Goal: Task Accomplishment & Management: Manage account settings

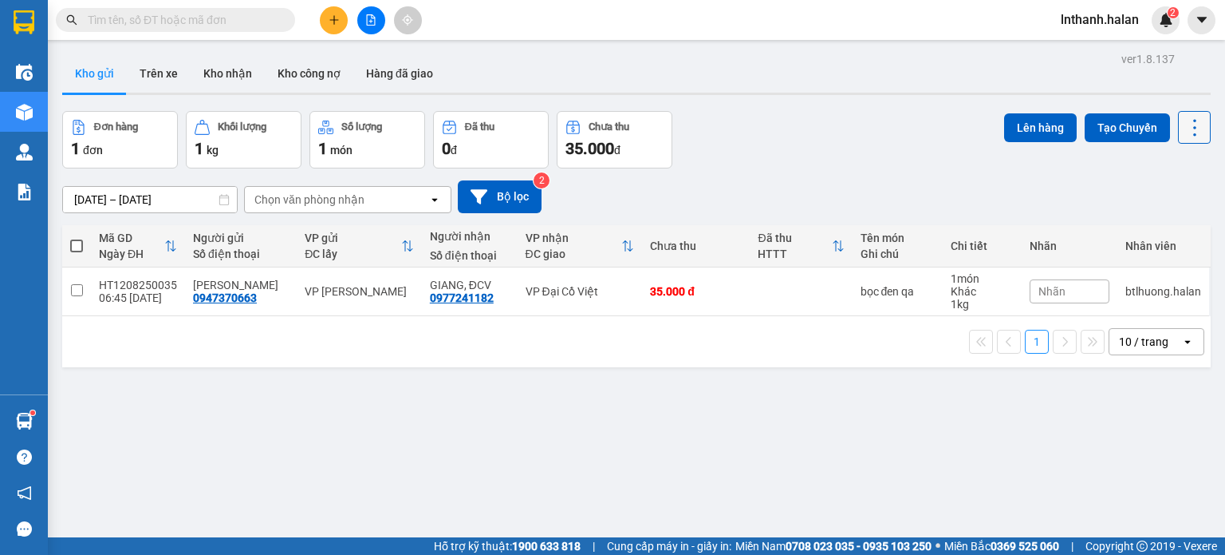
click at [1184, 130] on icon at bounding box center [1195, 127] width 22 height 22
click at [1158, 227] on span "Làm mới" at bounding box center [1161, 227] width 44 height 16
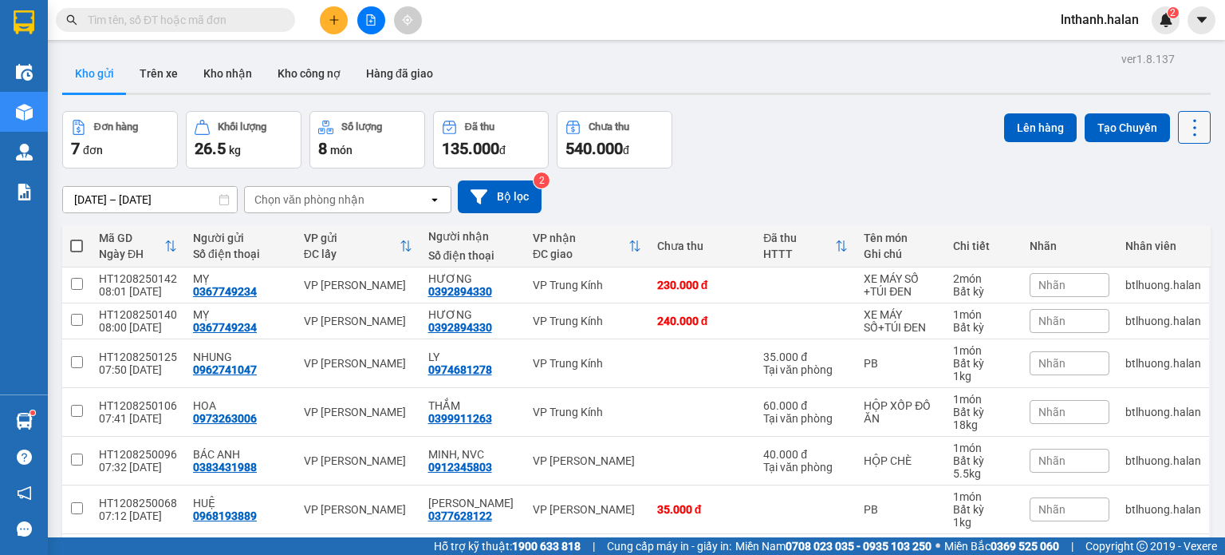
click at [1194, 134] on icon at bounding box center [1195, 127] width 3 height 17
click at [1162, 221] on span "Làm mới" at bounding box center [1161, 227] width 44 height 16
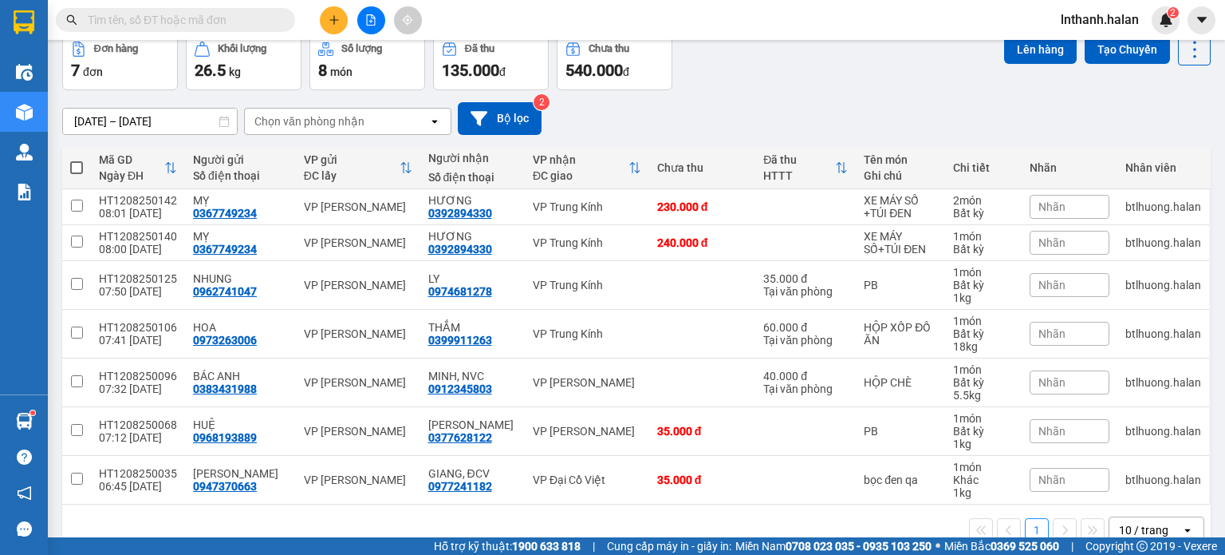
scroll to position [80, 0]
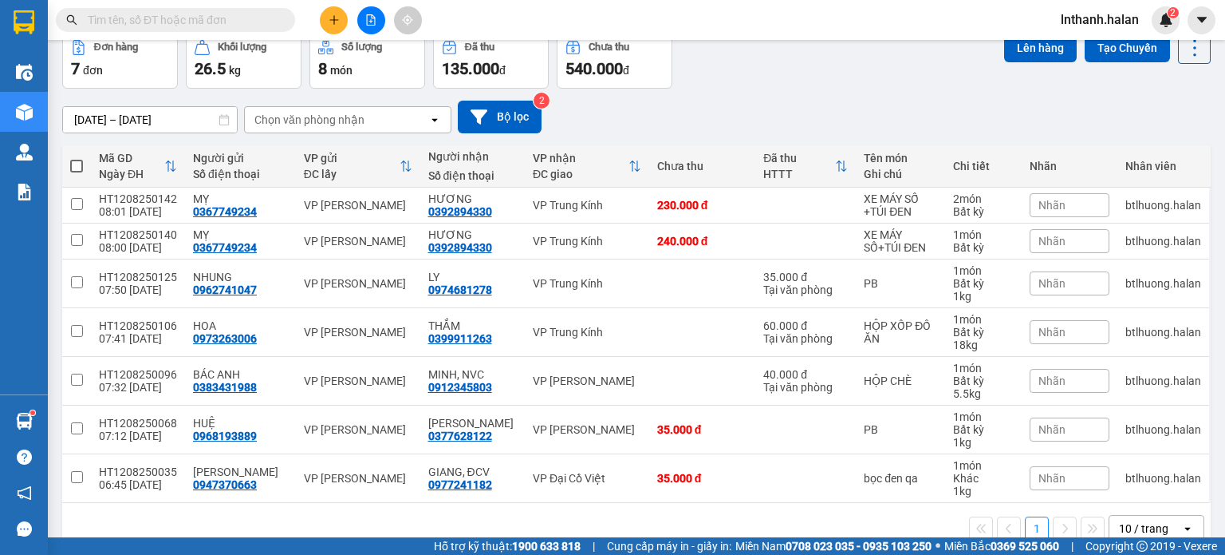
click at [1039, 237] on span "Nhãn" at bounding box center [1052, 241] width 27 height 13
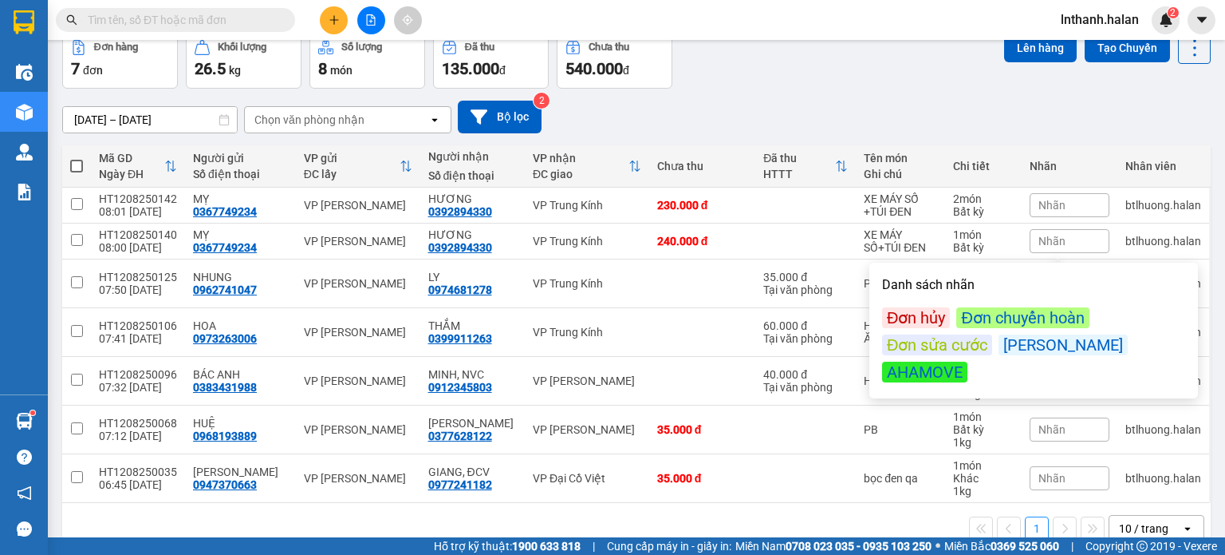
click at [923, 314] on div "Đơn hủy" at bounding box center [916, 317] width 68 height 21
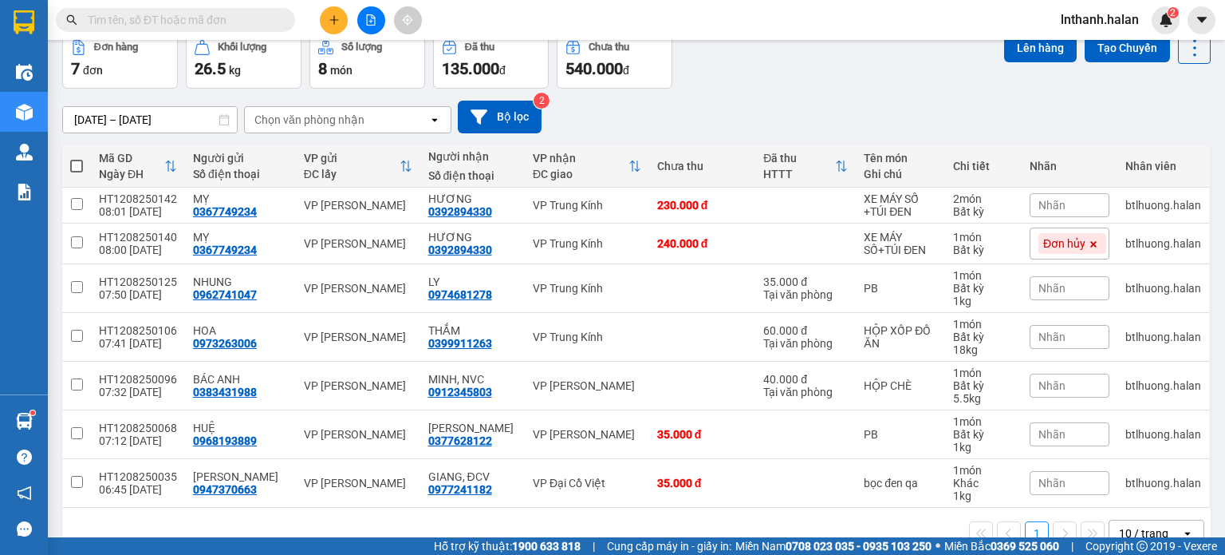
click at [910, 92] on div "[DATE] – [DATE] Press the down arrow key to interact with the calendar and sele…" at bounding box center [636, 117] width 1149 height 57
click at [1079, 244] on icon at bounding box center [1084, 243] width 11 height 11
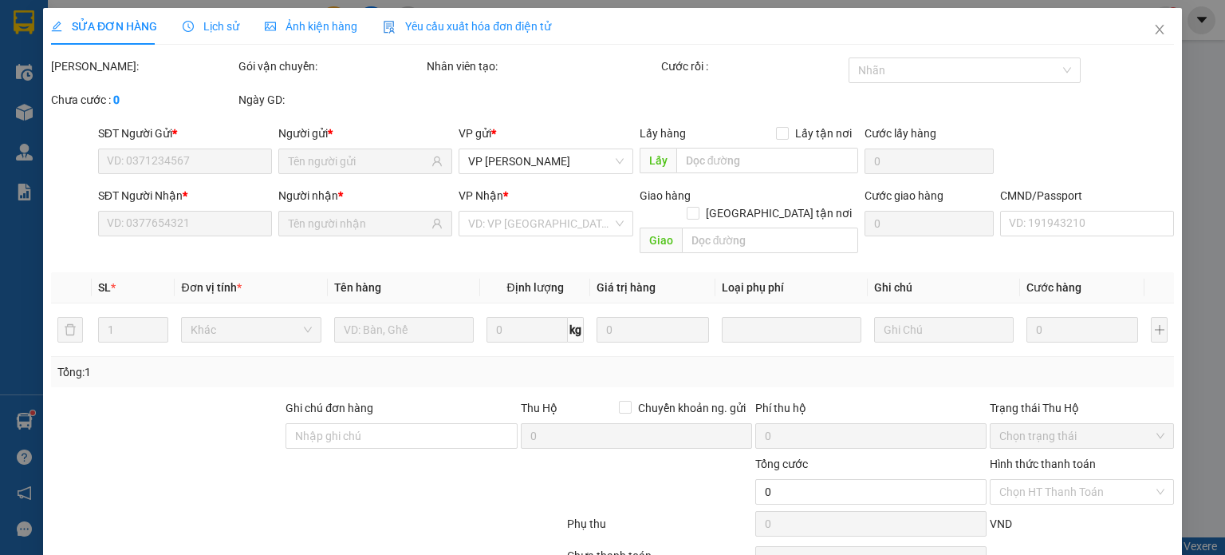
type input "0367749234"
type input "0392894330"
type input "240.000"
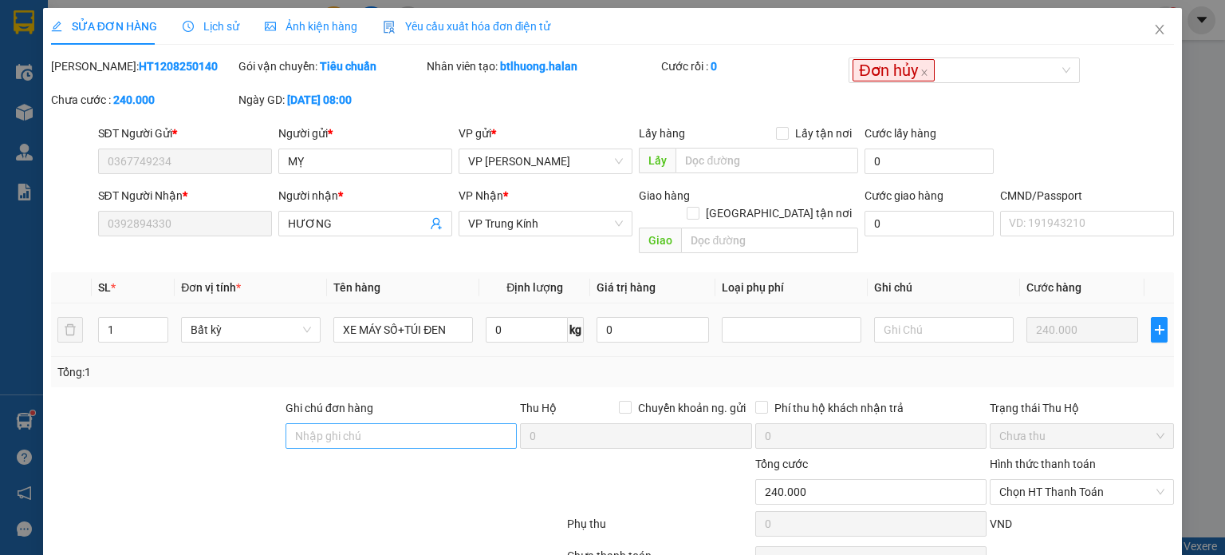
scroll to position [69, 0]
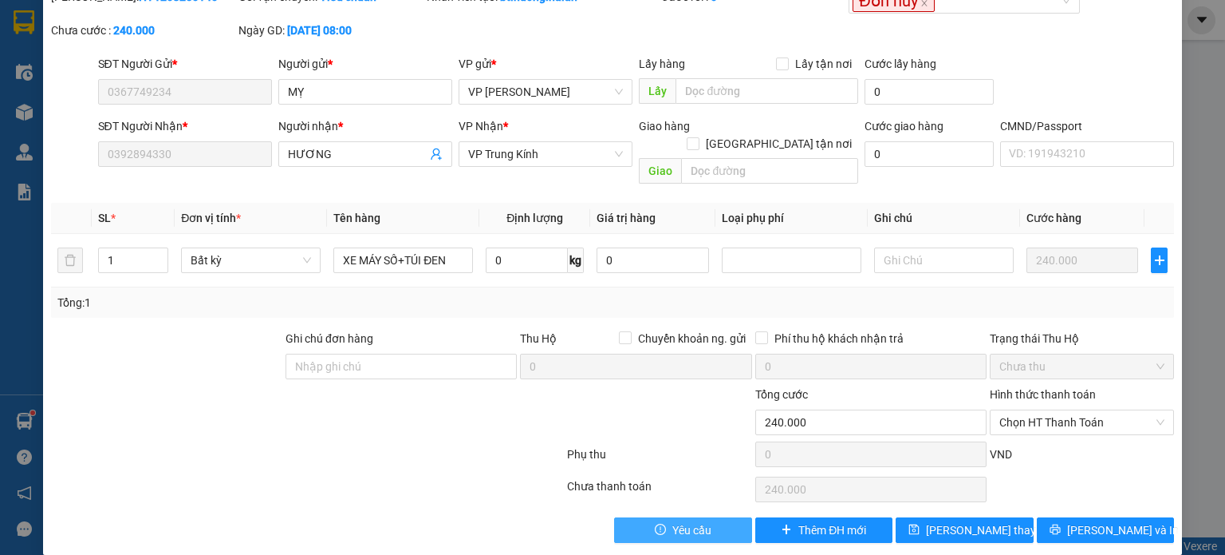
click at [643, 517] on button "Yêu cầu" at bounding box center [683, 530] width 138 height 26
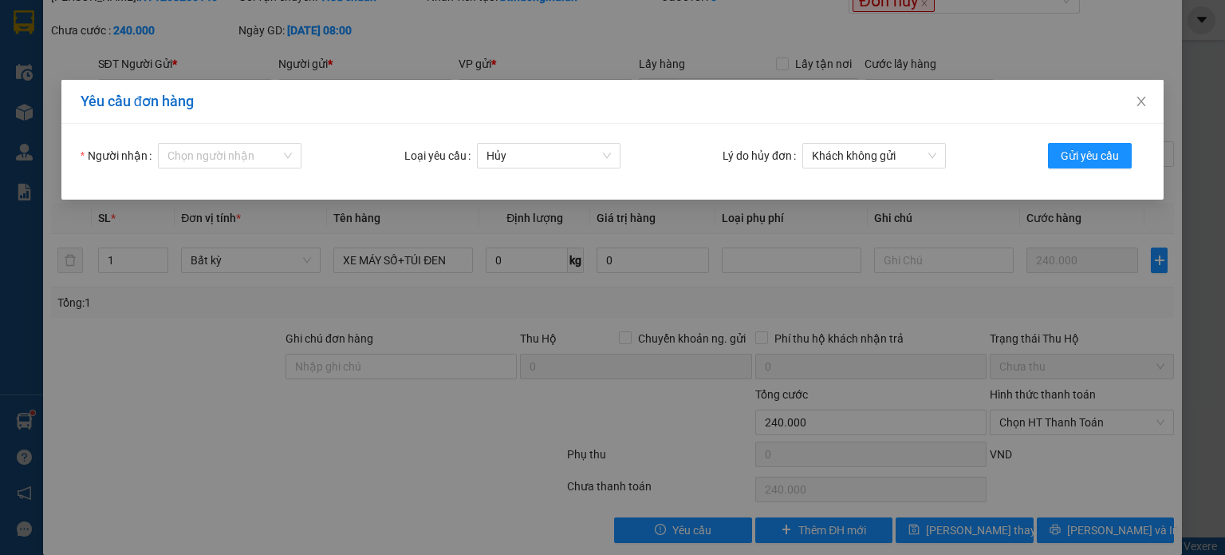
click at [243, 168] on form "Người nhận Chọn người nhận Loại yêu cầu Hủy Lý do hủy đơn [PERSON_NAME] không g…" at bounding box center [613, 161] width 1064 height 37
click at [243, 156] on input "Người nhận" at bounding box center [224, 156] width 113 height 24
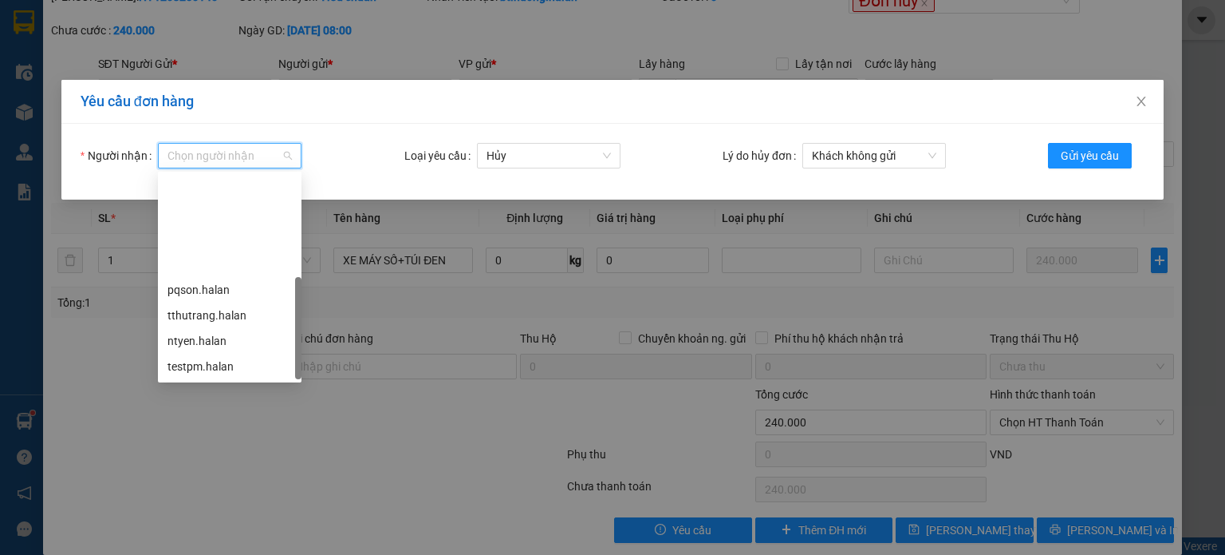
scroll to position [128, 0]
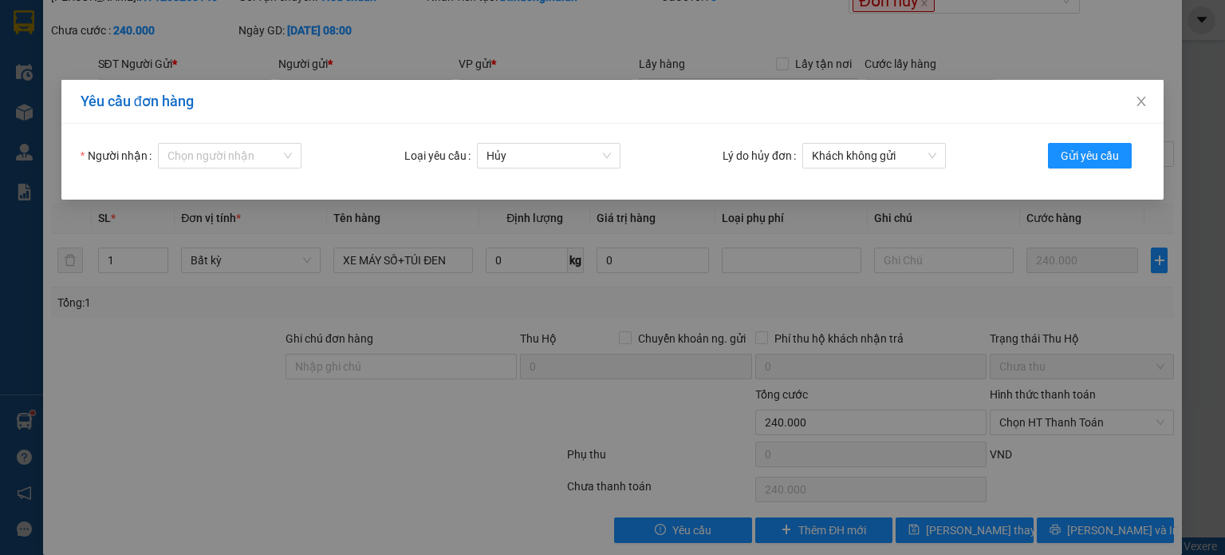
click at [696, 22] on div "Yêu cầu đơn hàng Người nhận Chọn người nhận Loại yêu cầu Hủy Lý do hủy đơn Khác…" at bounding box center [612, 277] width 1225 height 555
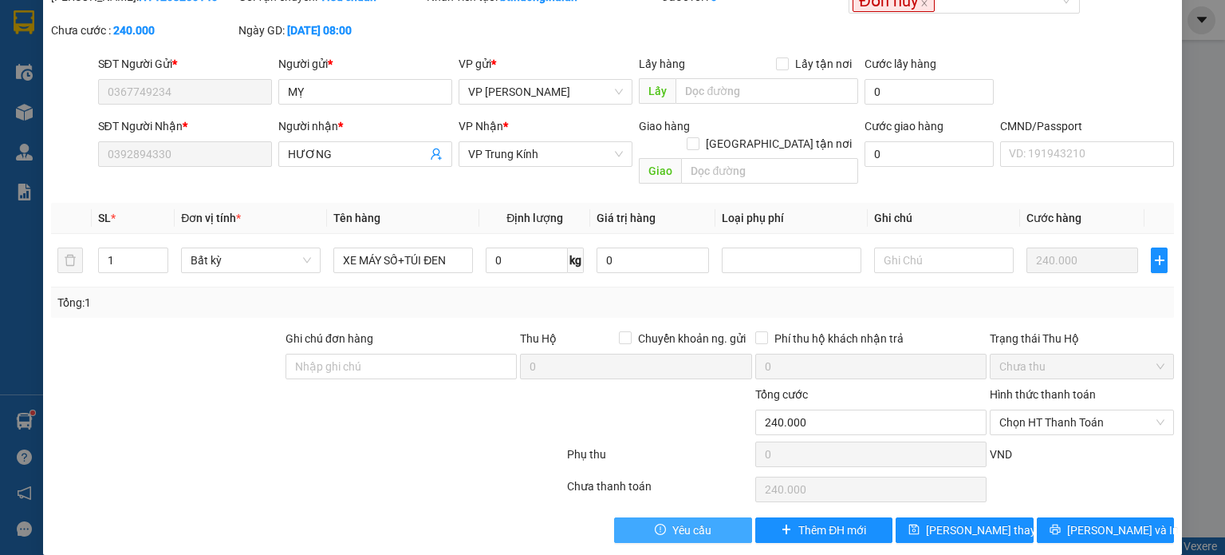
click at [647, 517] on button "Yêu cầu" at bounding box center [683, 530] width 138 height 26
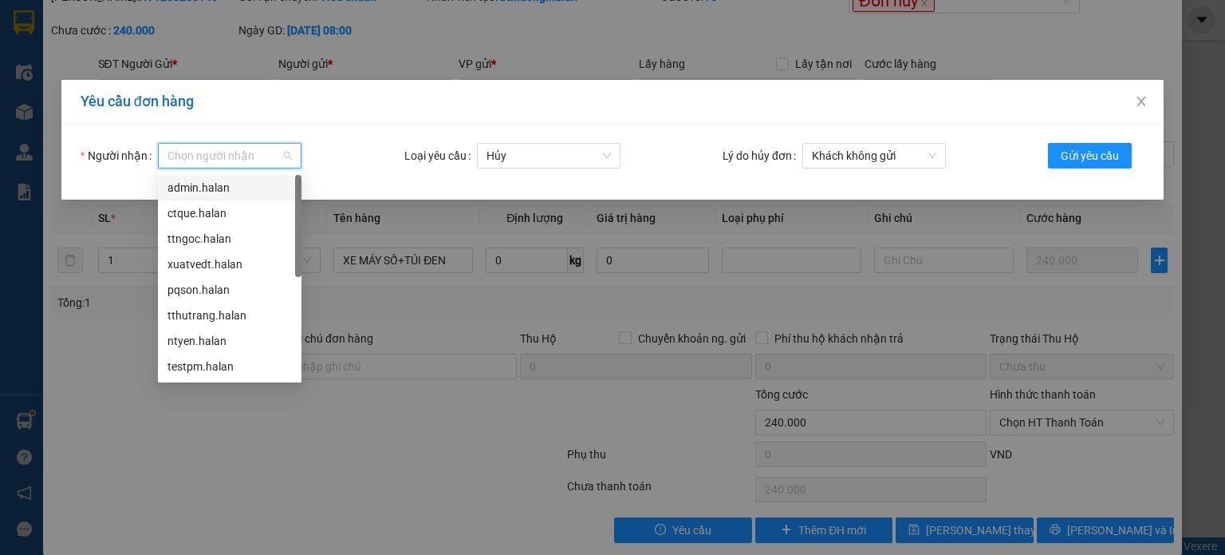
click at [249, 156] on input "Người nhận" at bounding box center [224, 156] width 113 height 24
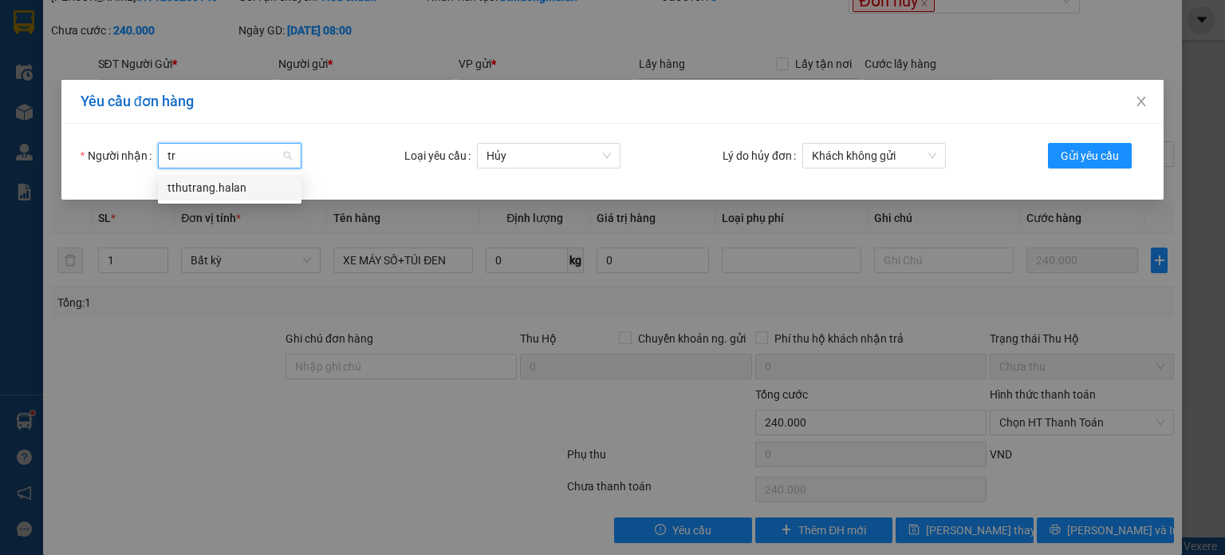
scroll to position [0, 0]
type input "trang"
click at [1141, 101] on icon "close" at bounding box center [1141, 101] width 13 height 13
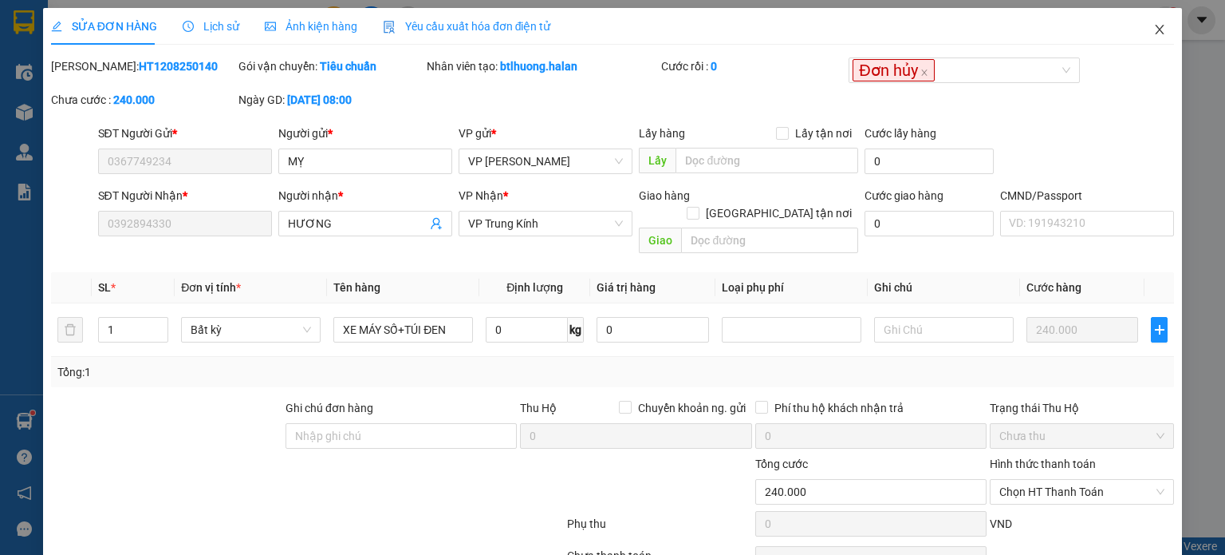
click at [1154, 30] on icon "close" at bounding box center [1160, 29] width 13 height 13
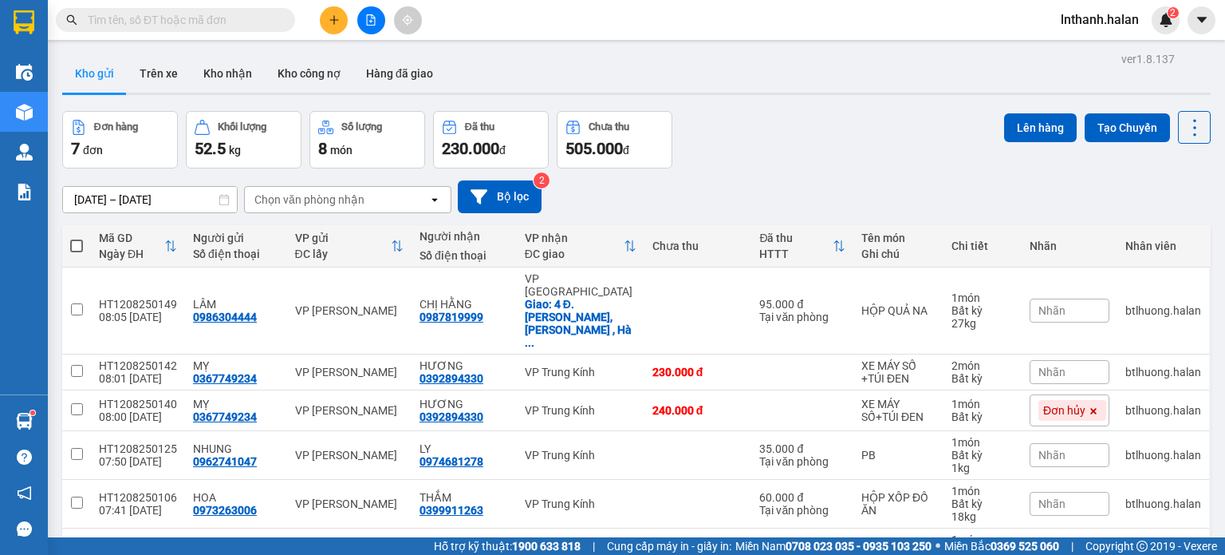
click at [233, 17] on input "text" at bounding box center [182, 20] width 188 height 18
type input "2"
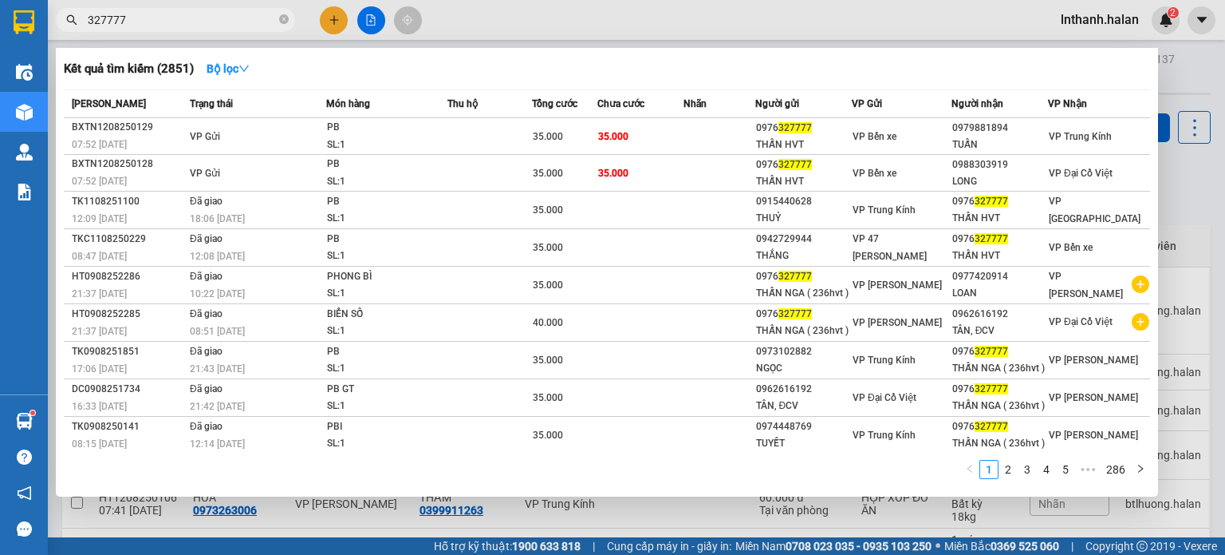
click at [233, 17] on input "327777" at bounding box center [182, 20] width 188 height 18
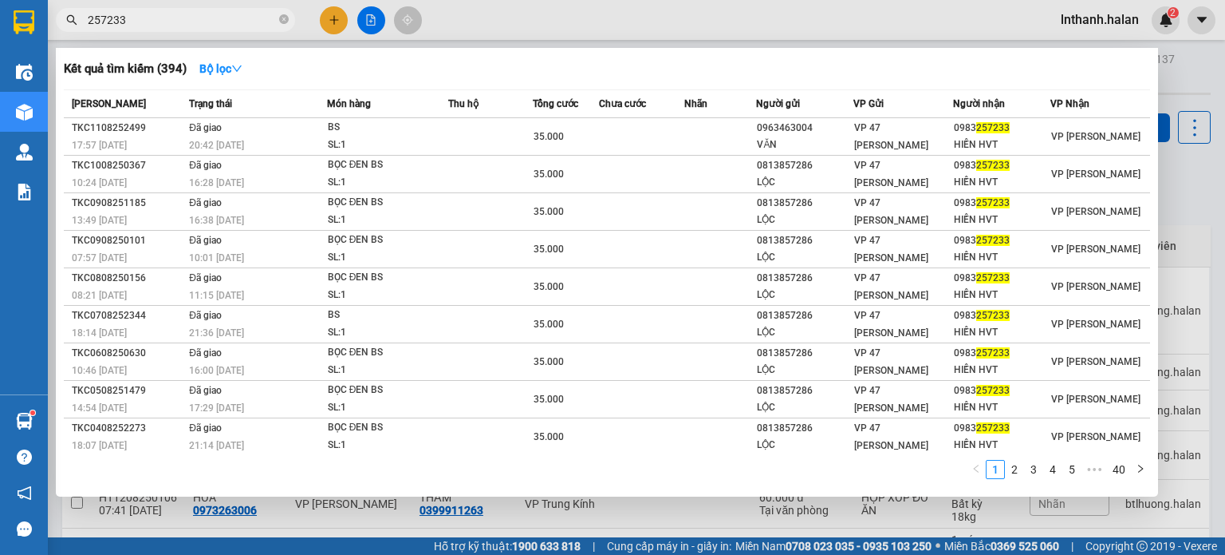
click at [225, 22] on input "257233" at bounding box center [182, 20] width 188 height 18
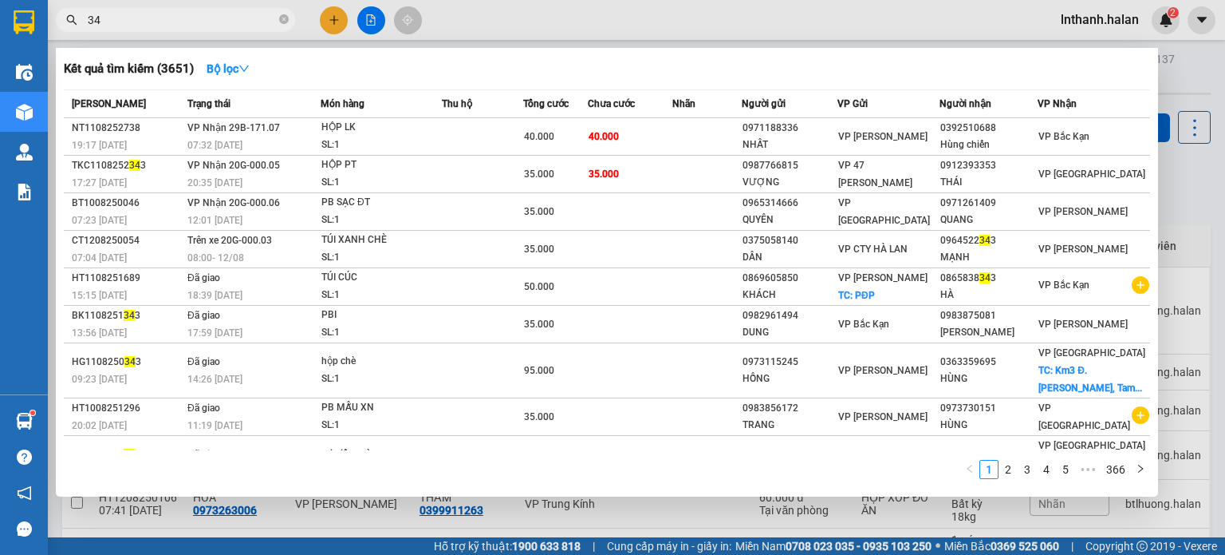
type input "3"
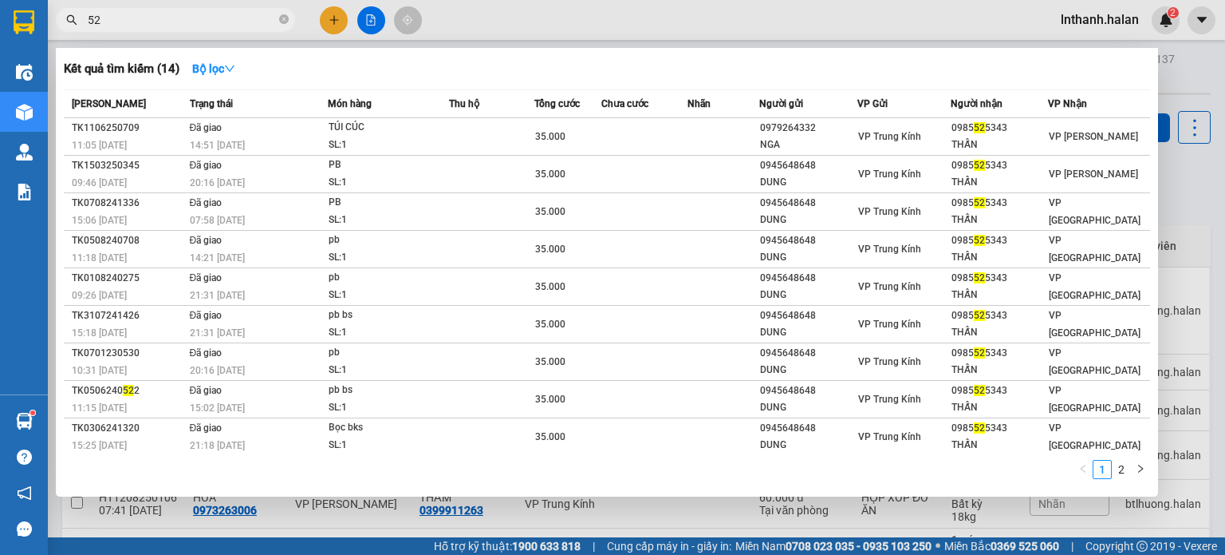
type input "5"
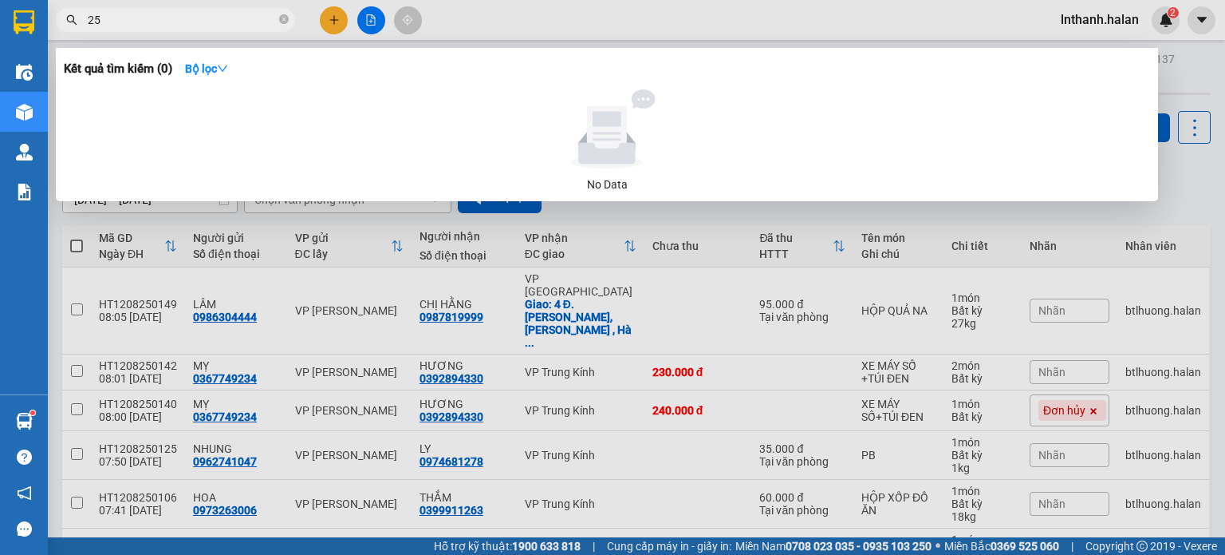
type input "2"
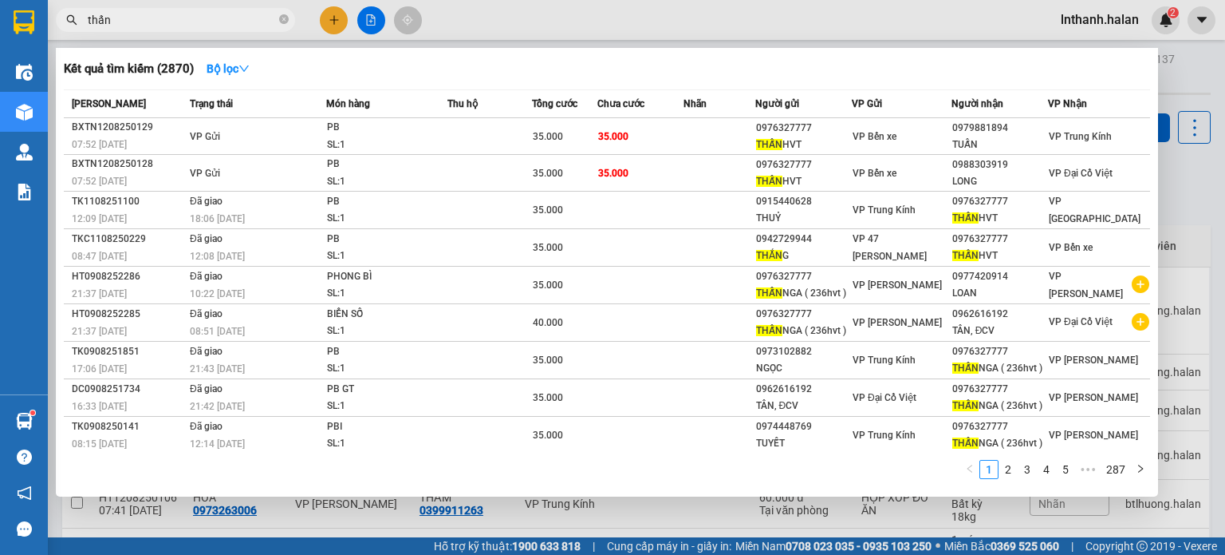
click at [199, 16] on input "thấn" at bounding box center [182, 20] width 188 height 18
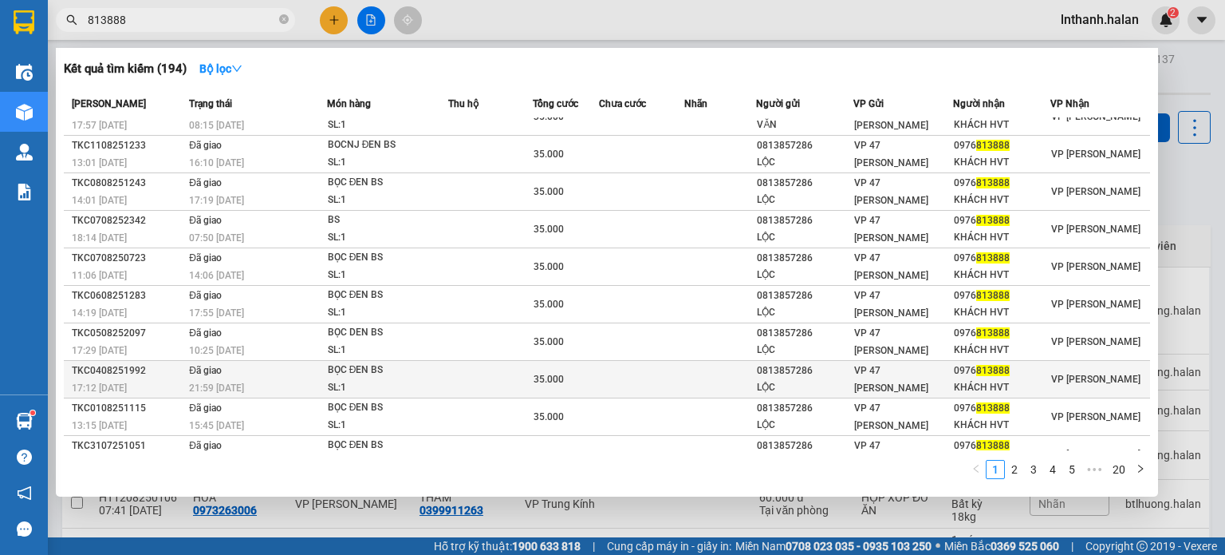
scroll to position [38, 0]
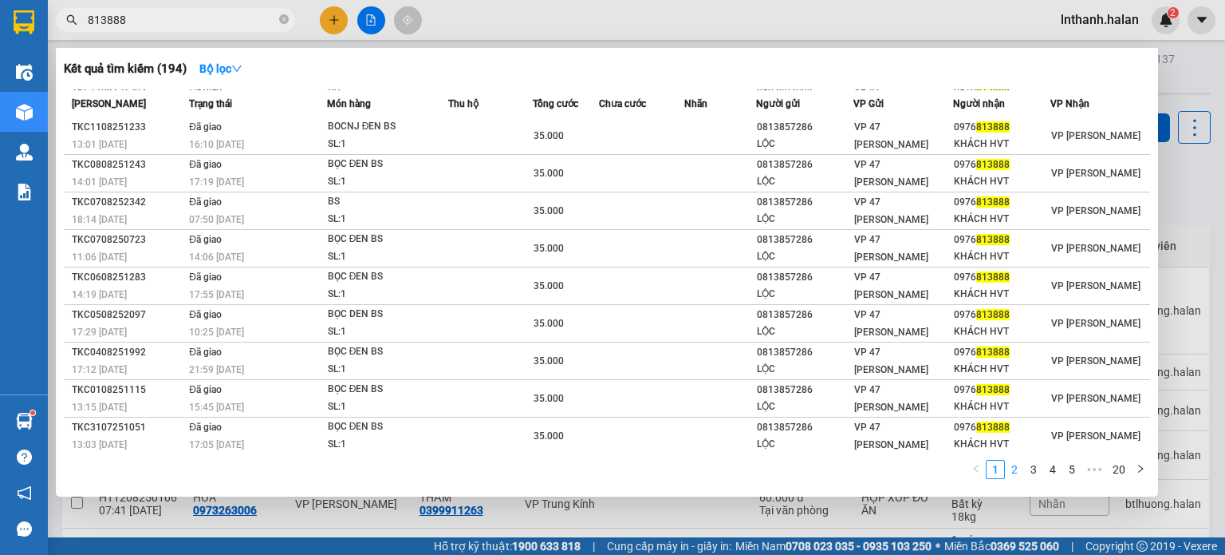
type input "813888"
click at [1020, 469] on link "2" at bounding box center [1015, 469] width 18 height 18
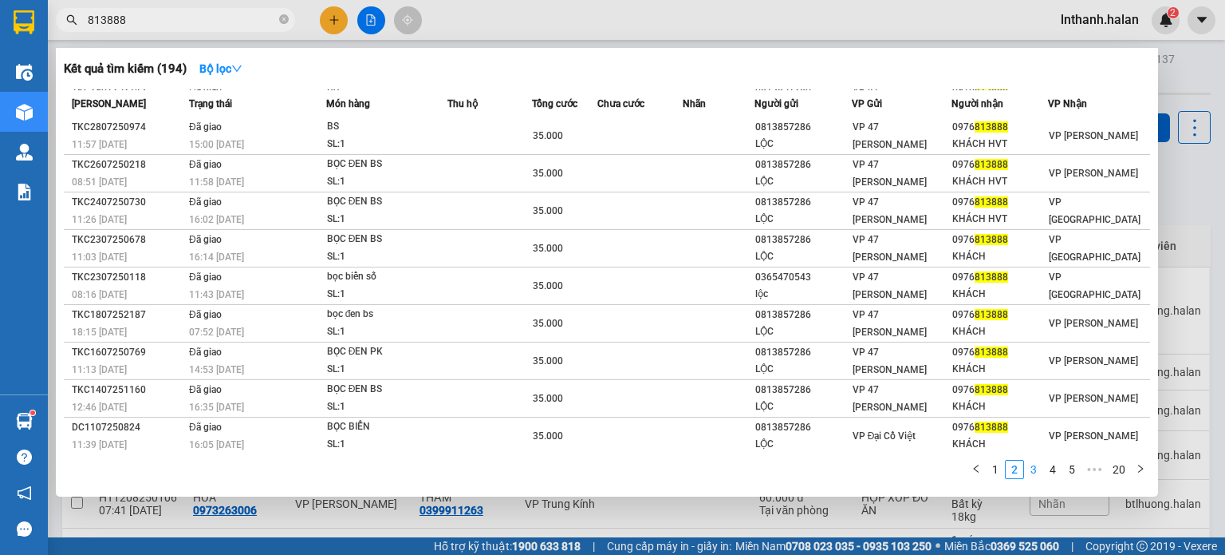
click at [1036, 468] on link "3" at bounding box center [1034, 469] width 18 height 18
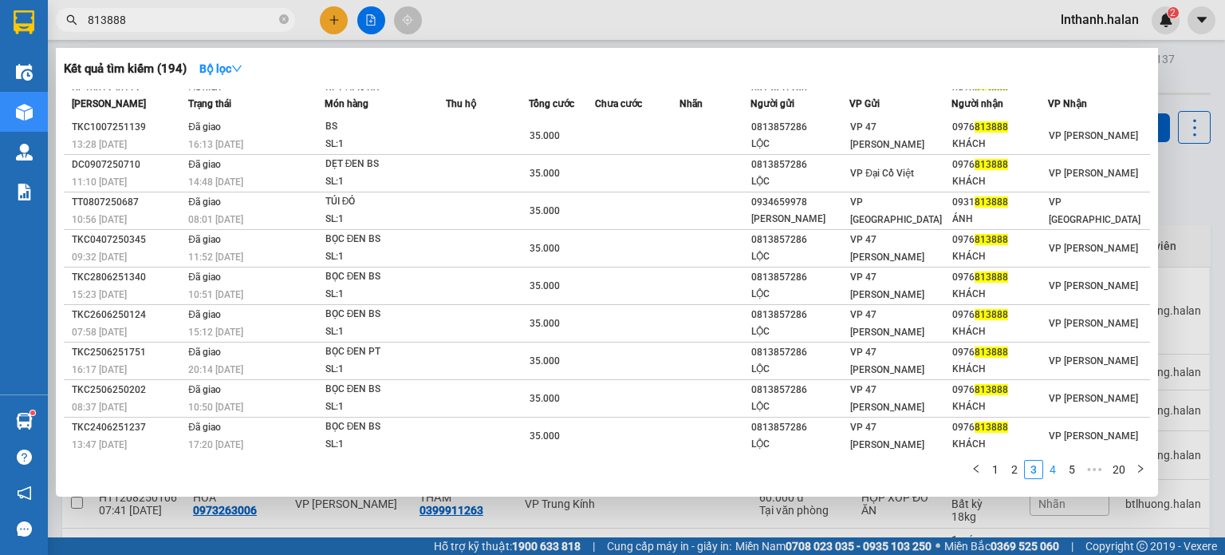
click at [1048, 466] on link "4" at bounding box center [1053, 469] width 18 height 18
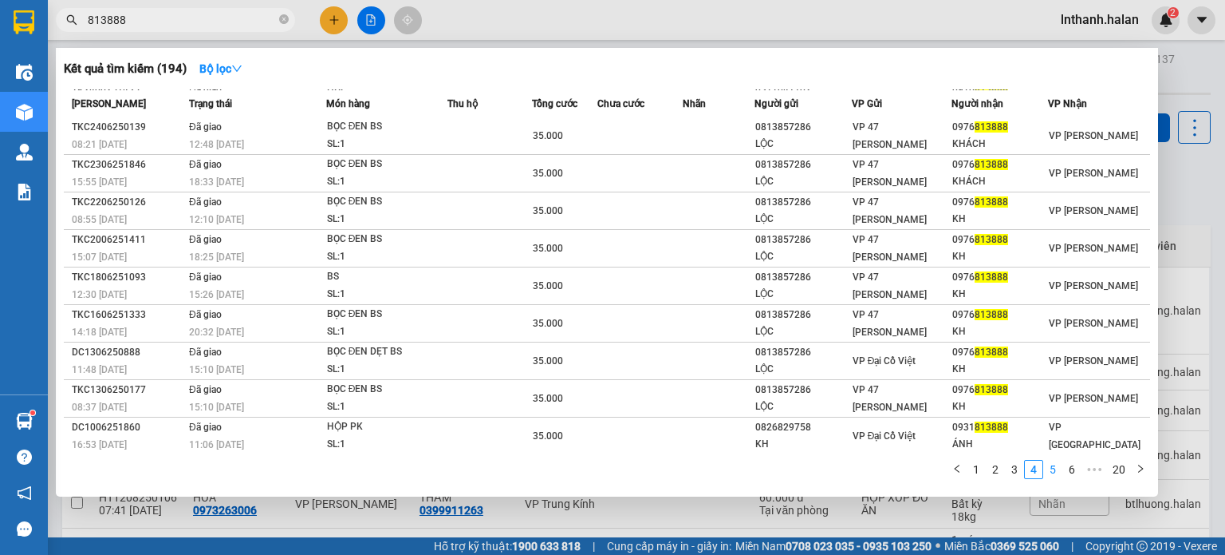
click at [1056, 467] on link "5" at bounding box center [1053, 469] width 18 height 18
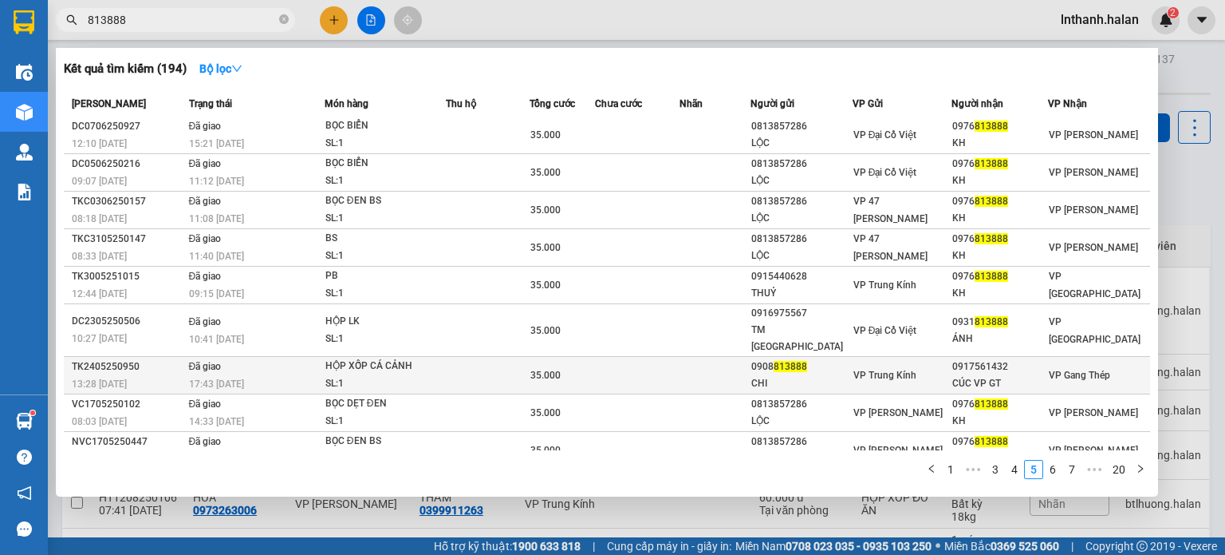
scroll to position [0, 0]
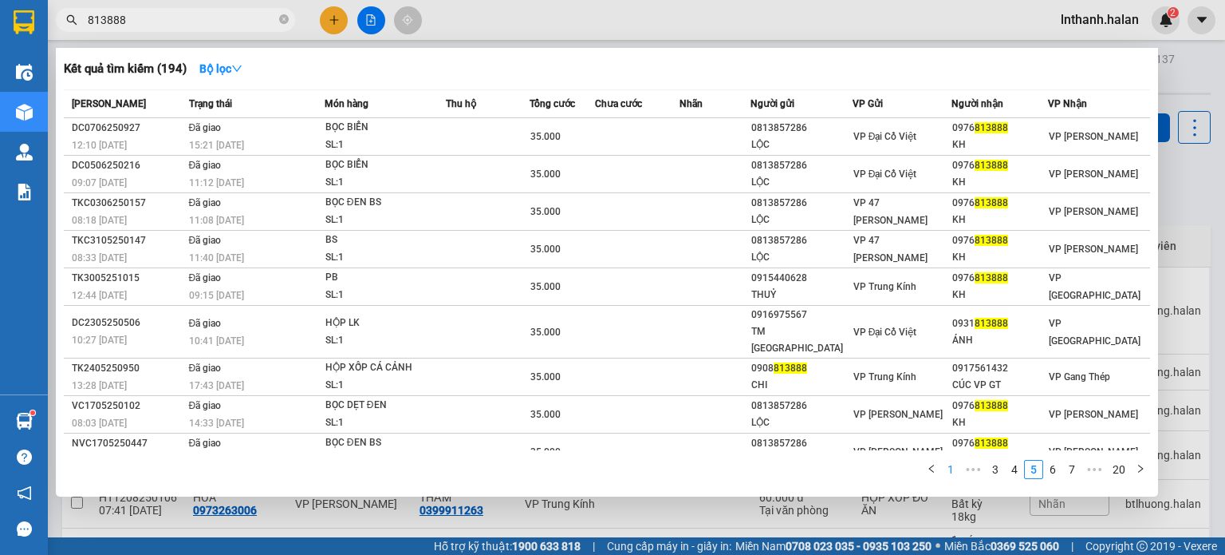
click at [953, 469] on link "1" at bounding box center [951, 469] width 18 height 18
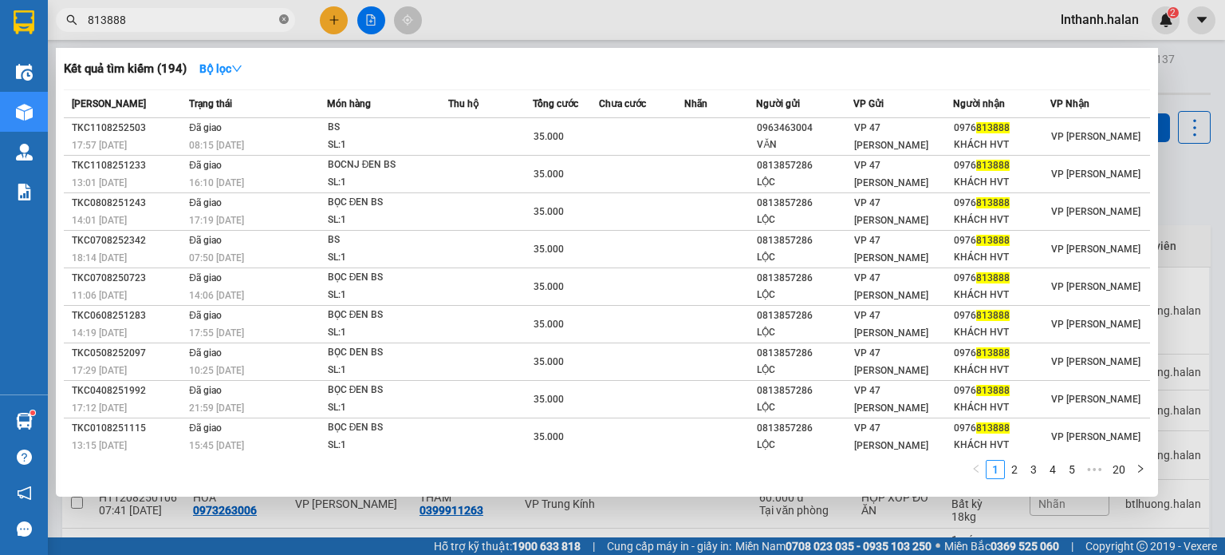
click at [284, 18] on icon "close-circle" at bounding box center [284, 19] width 10 height 10
